Goal: Task Accomplishment & Management: Manage account settings

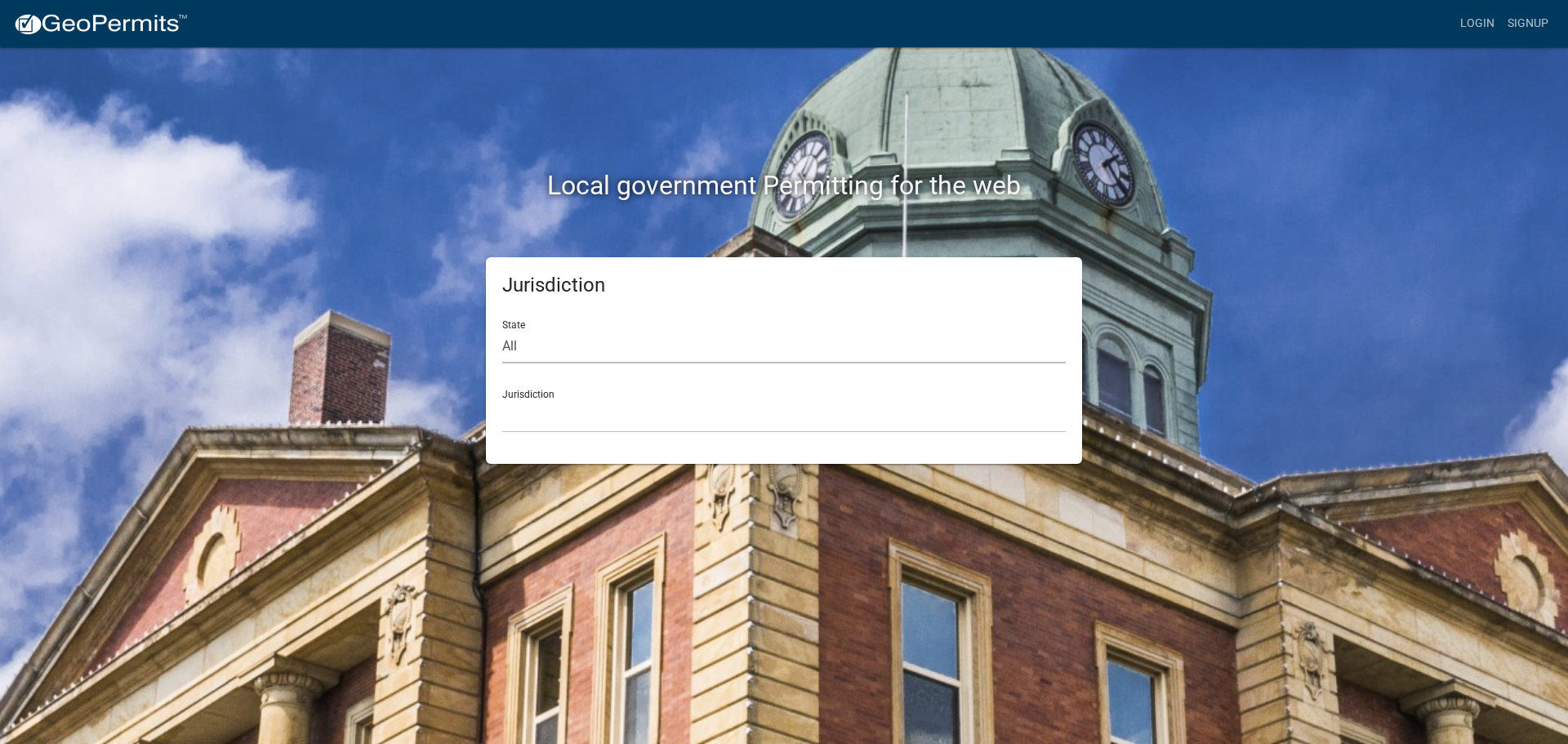
click at [620, 343] on select "All [US_STATE] [US_STATE] [US_STATE] [US_STATE] [US_STATE] [US_STATE] [US_STATE…" at bounding box center [784, 347] width 564 height 33
select select "[US_STATE]"
click at [502, 330] on select "All [US_STATE] [US_STATE] [US_STATE] [US_STATE] [US_STATE] [US_STATE] [US_STATE…" at bounding box center [784, 347] width 564 height 33
click at [603, 403] on select "City of [GEOGRAPHIC_DATA], [US_STATE] City of [GEOGRAPHIC_DATA], [US_STATE] Cit…" at bounding box center [784, 415] width 564 height 33
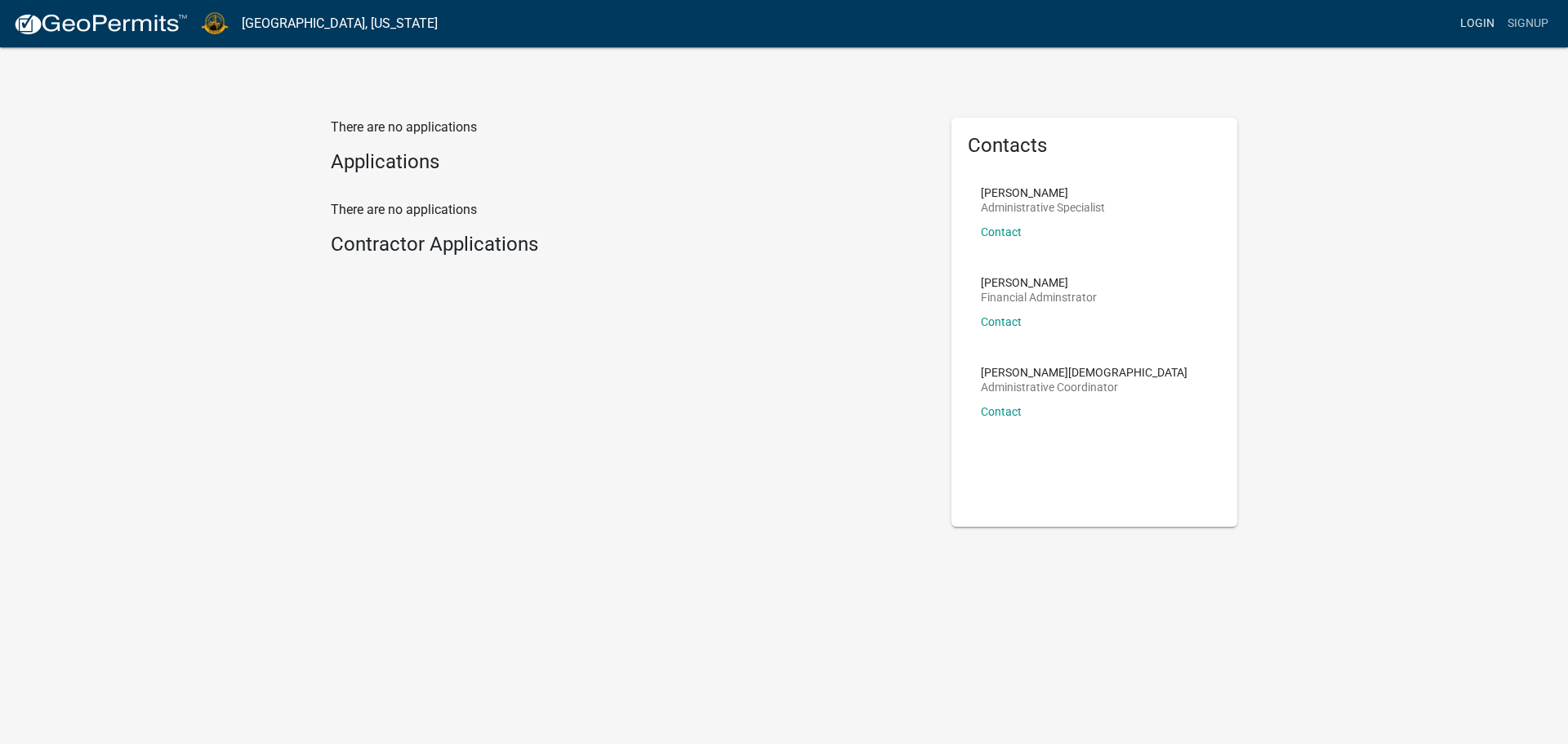
click at [1471, 26] on link "Login" at bounding box center [1477, 24] width 47 height 31
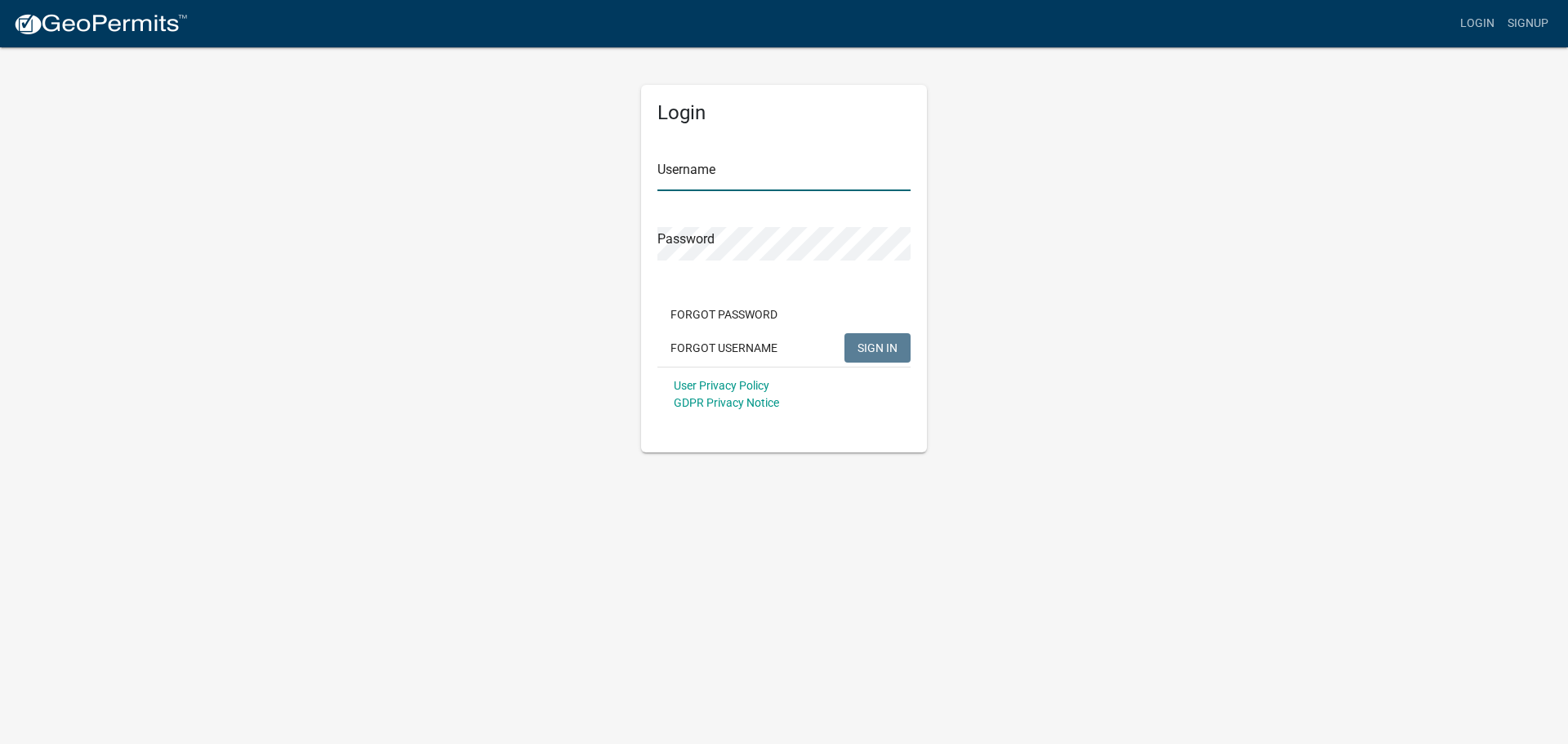
click at [778, 173] on input "Username" at bounding box center [784, 174] width 253 height 33
paste input "CentralPermitting"
type input "CentralPermitting"
click at [883, 347] on span "SIGN IN" at bounding box center [878, 347] width 40 height 13
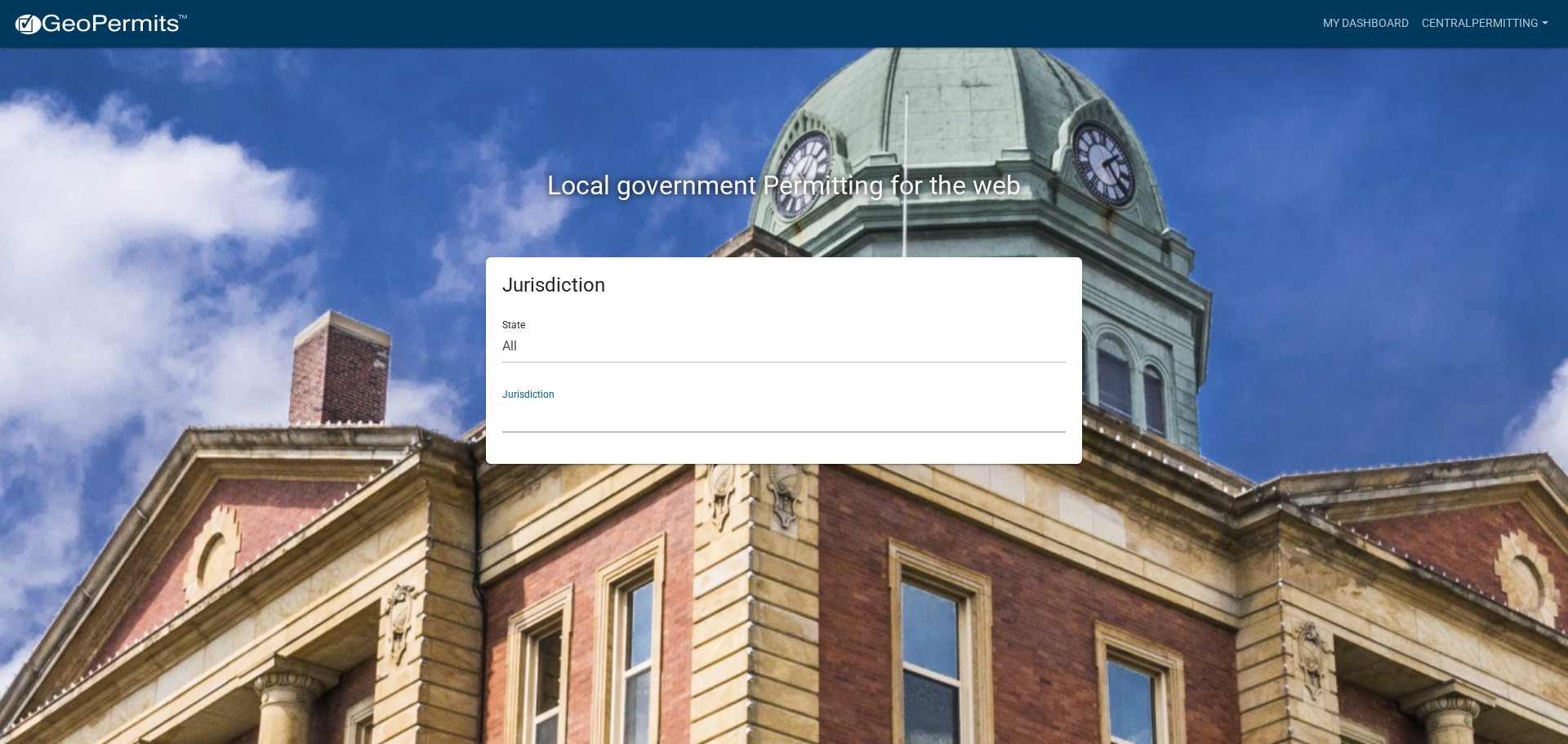
click at [546, 415] on select "[GEOGRAPHIC_DATA], [US_STATE] [GEOGRAPHIC_DATA], [US_STATE][PERSON_NAME][GEOGRA…" at bounding box center [784, 415] width 564 height 33
click at [469, 354] on div "Jurisdiction State All [US_STATE] [US_STATE] [US_STATE] [US_STATE] [US_STATE] […" at bounding box center [784, 361] width 931 height 207
click at [511, 349] on select "All [US_STATE] [US_STATE] [US_STATE] [US_STATE] [US_STATE] [US_STATE] [US_STATE…" at bounding box center [784, 347] width 564 height 33
select select "[US_STATE]"
click at [502, 330] on select "All [US_STATE] [US_STATE] [US_STATE] [US_STATE] [US_STATE] [US_STATE] [US_STATE…" at bounding box center [784, 347] width 564 height 33
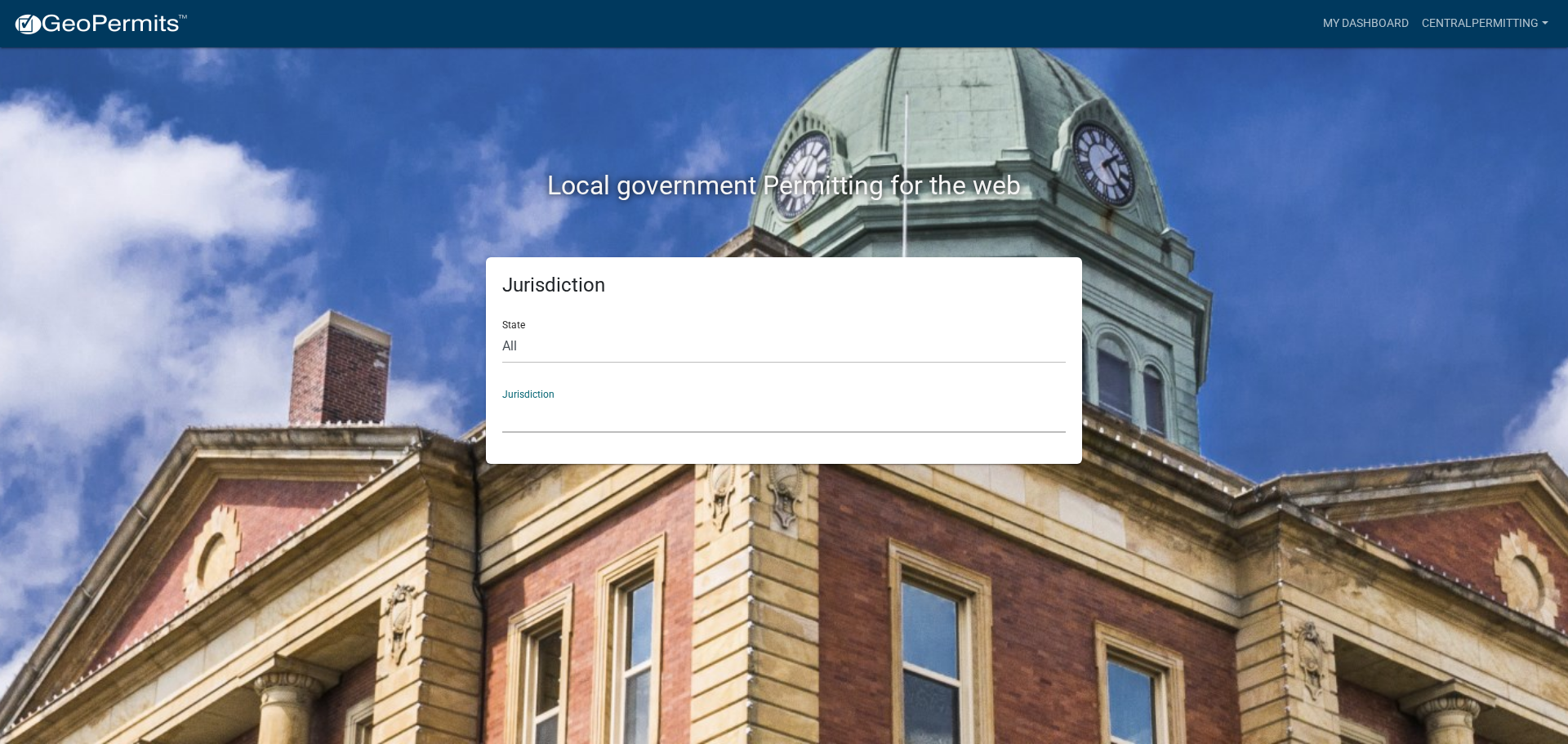
click at [530, 403] on select "City of [GEOGRAPHIC_DATA], [US_STATE] City of [GEOGRAPHIC_DATA], [US_STATE] Cit…" at bounding box center [784, 415] width 564 height 33
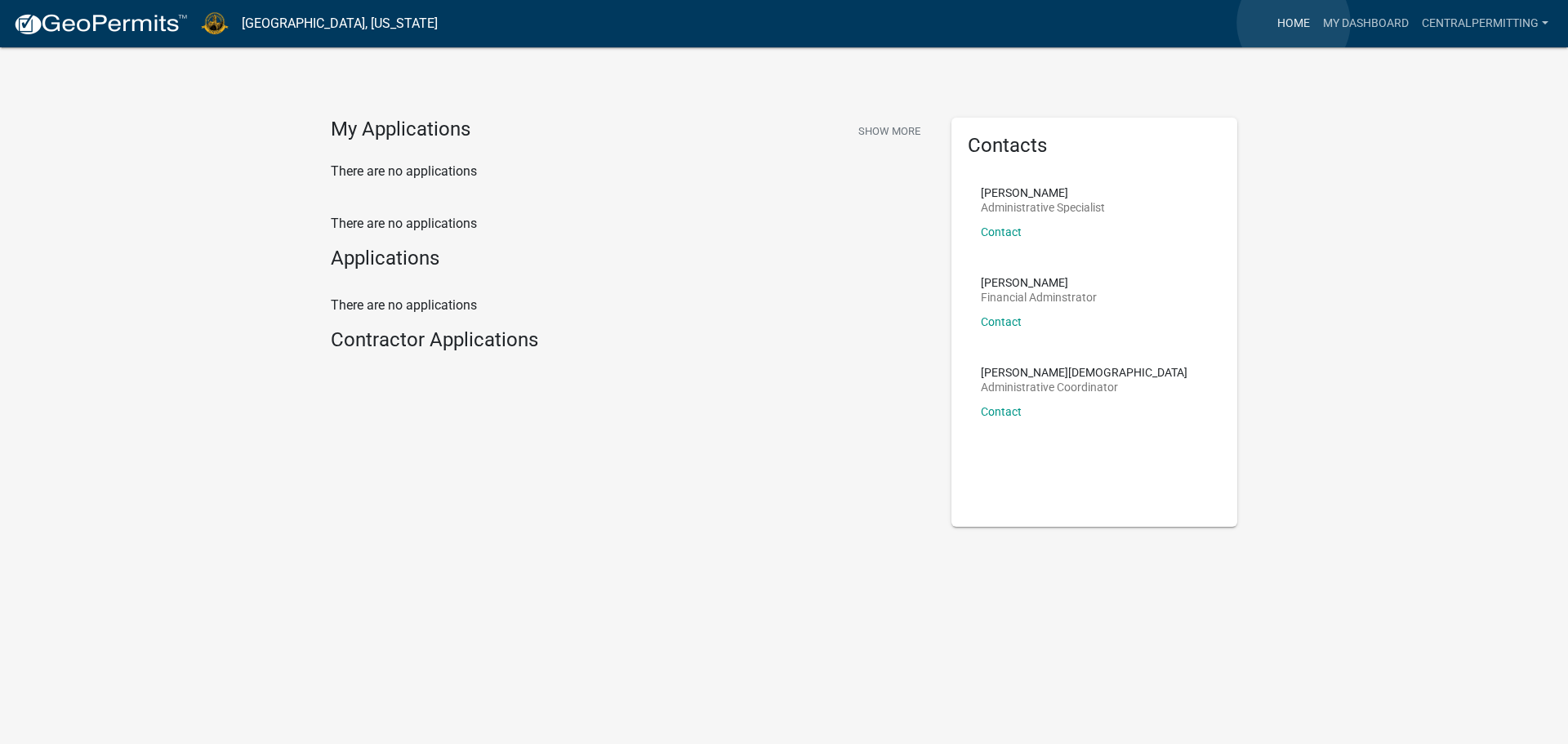
click at [1294, 23] on link "Home" at bounding box center [1293, 24] width 45 height 31
click at [1383, 32] on link "My Dashboard" at bounding box center [1366, 24] width 99 height 31
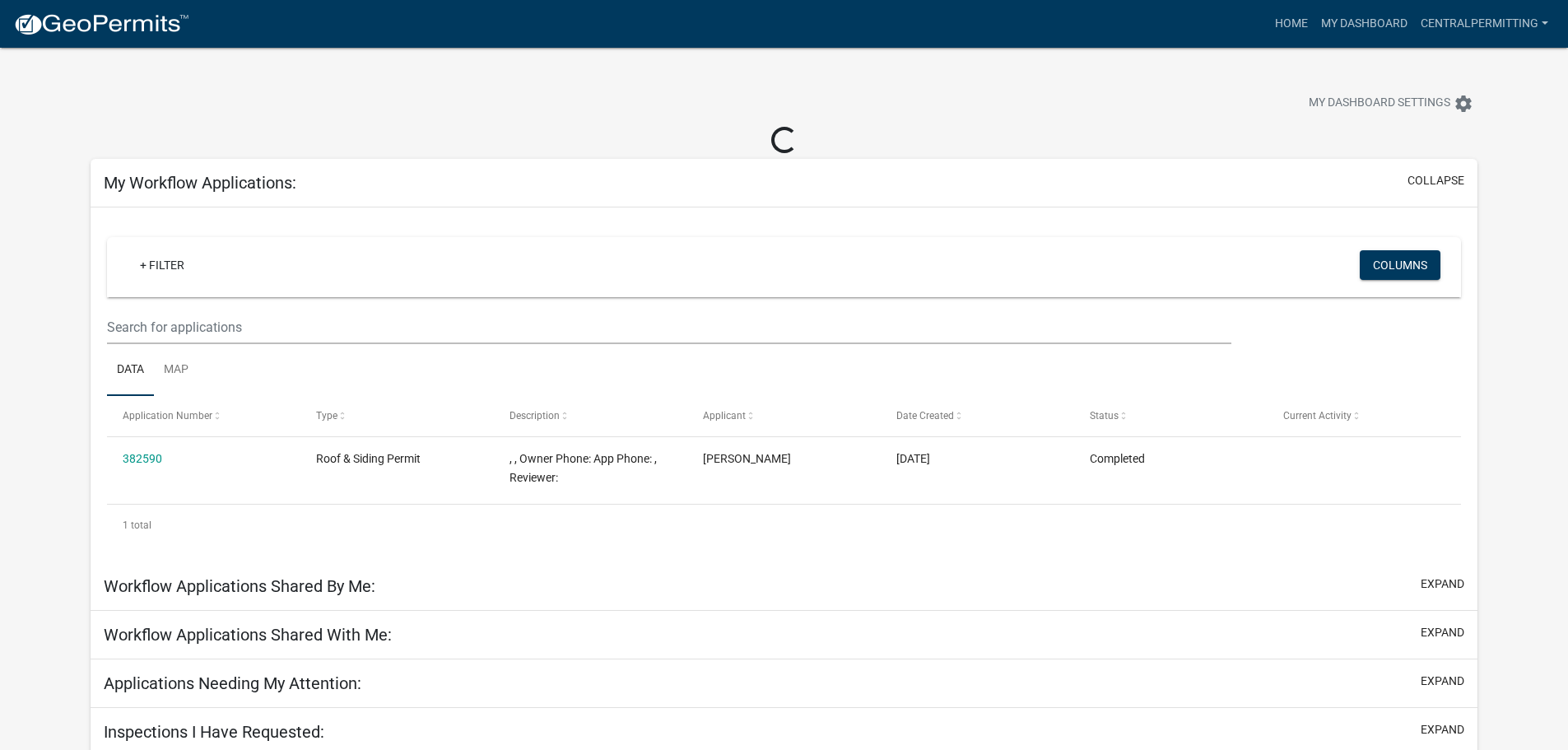
click at [122, 22] on img at bounding box center [101, 25] width 176 height 25
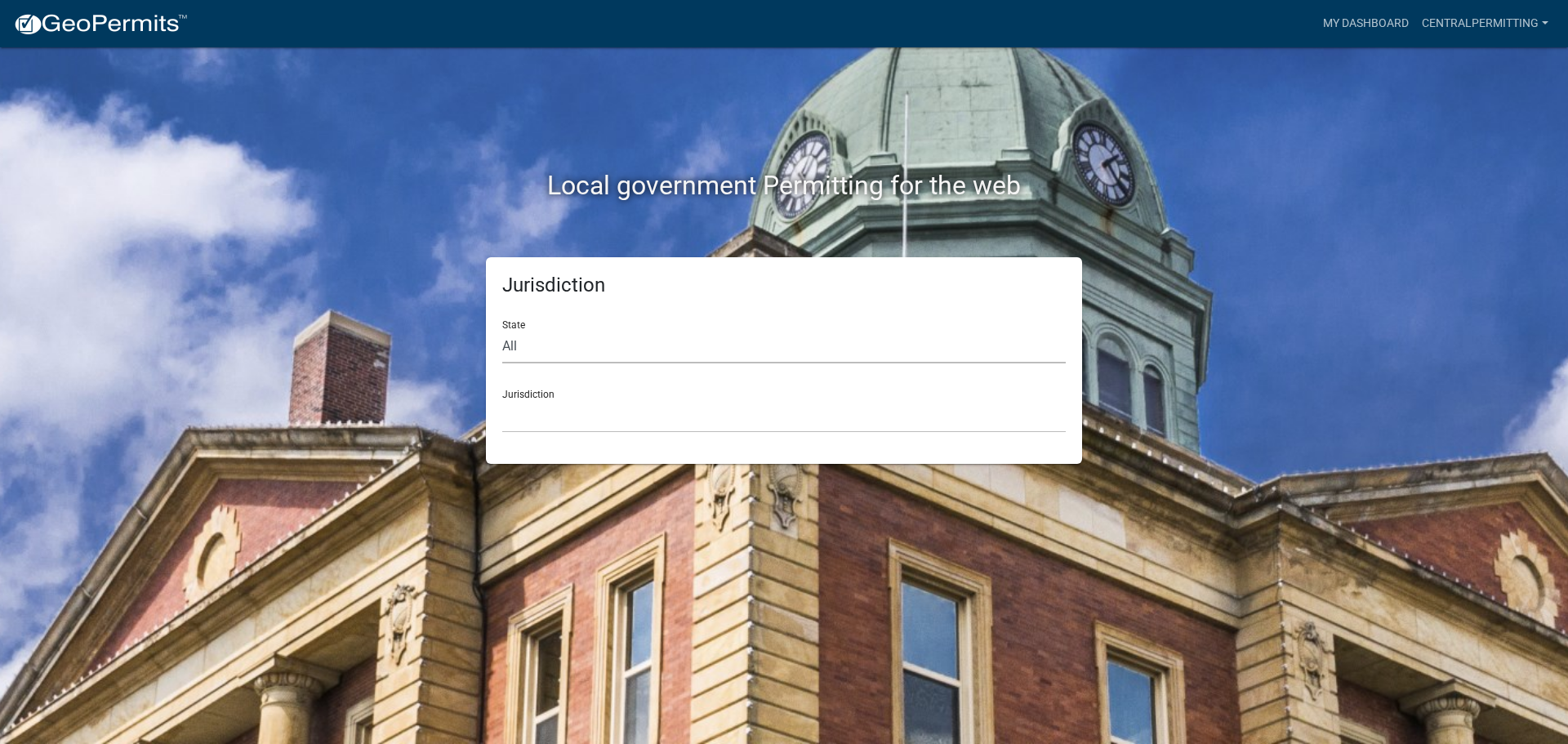
click at [523, 336] on select "All [US_STATE] [US_STATE] [US_STATE] [US_STATE] [US_STATE] [US_STATE] [US_STATE…" at bounding box center [784, 347] width 564 height 33
select select "[US_STATE]"
click at [502, 330] on select "All [US_STATE] [US_STATE] [US_STATE] [US_STATE] [US_STATE] [US_STATE] [US_STATE…" at bounding box center [784, 347] width 564 height 33
click at [576, 403] on select "City of [GEOGRAPHIC_DATA], [US_STATE] City of [GEOGRAPHIC_DATA], [US_STATE] Cit…" at bounding box center [784, 415] width 564 height 33
click at [258, 204] on div "Local government Permitting for the web Jurisdiction State All [US_STATE] [US_S…" at bounding box center [784, 372] width 1568 height 744
